Goal: Information Seeking & Learning: Learn about a topic

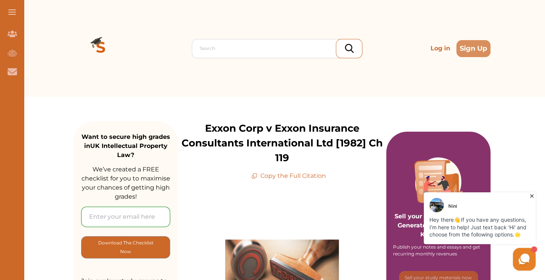
click at [525, 200] on div "Nini" at bounding box center [480, 205] width 102 height 14
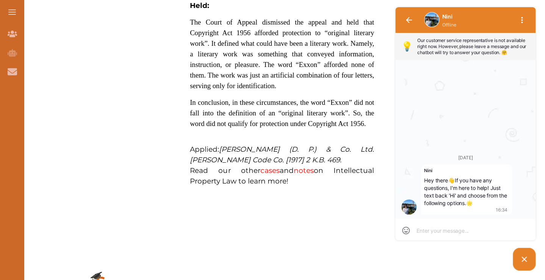
scroll to position [673, 0]
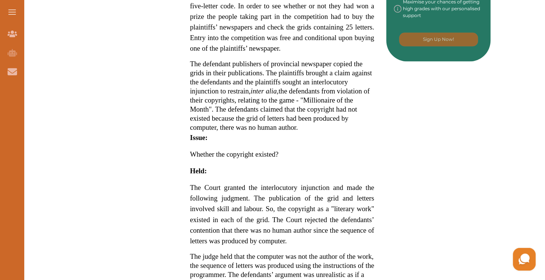
scroll to position [478, 0]
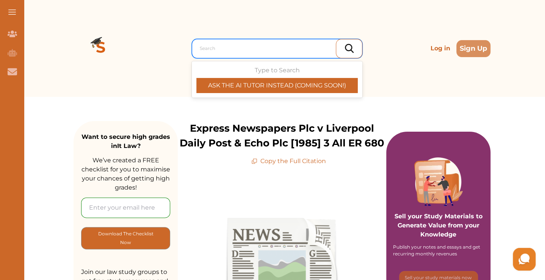
click at [222, 50] on div at bounding box center [279, 48] width 158 height 11
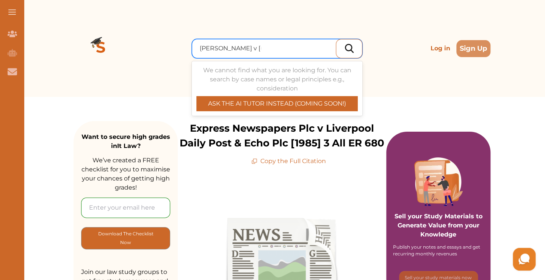
click at [222, 48] on input "sweeny v mcmillan" at bounding box center [230, 48] width 61 height 9
type input "sweeny v macmillan"
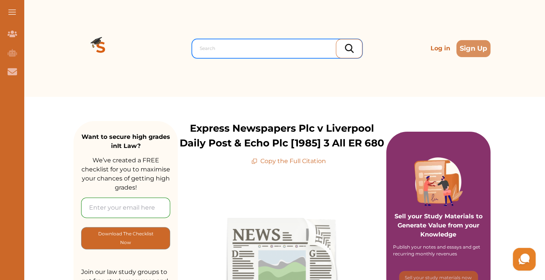
click at [272, 45] on div at bounding box center [279, 48] width 158 height 11
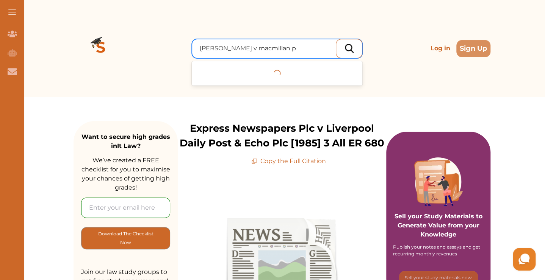
type input "sweeny v macmillan publishers"
